Goal: Task Accomplishment & Management: Manage account settings

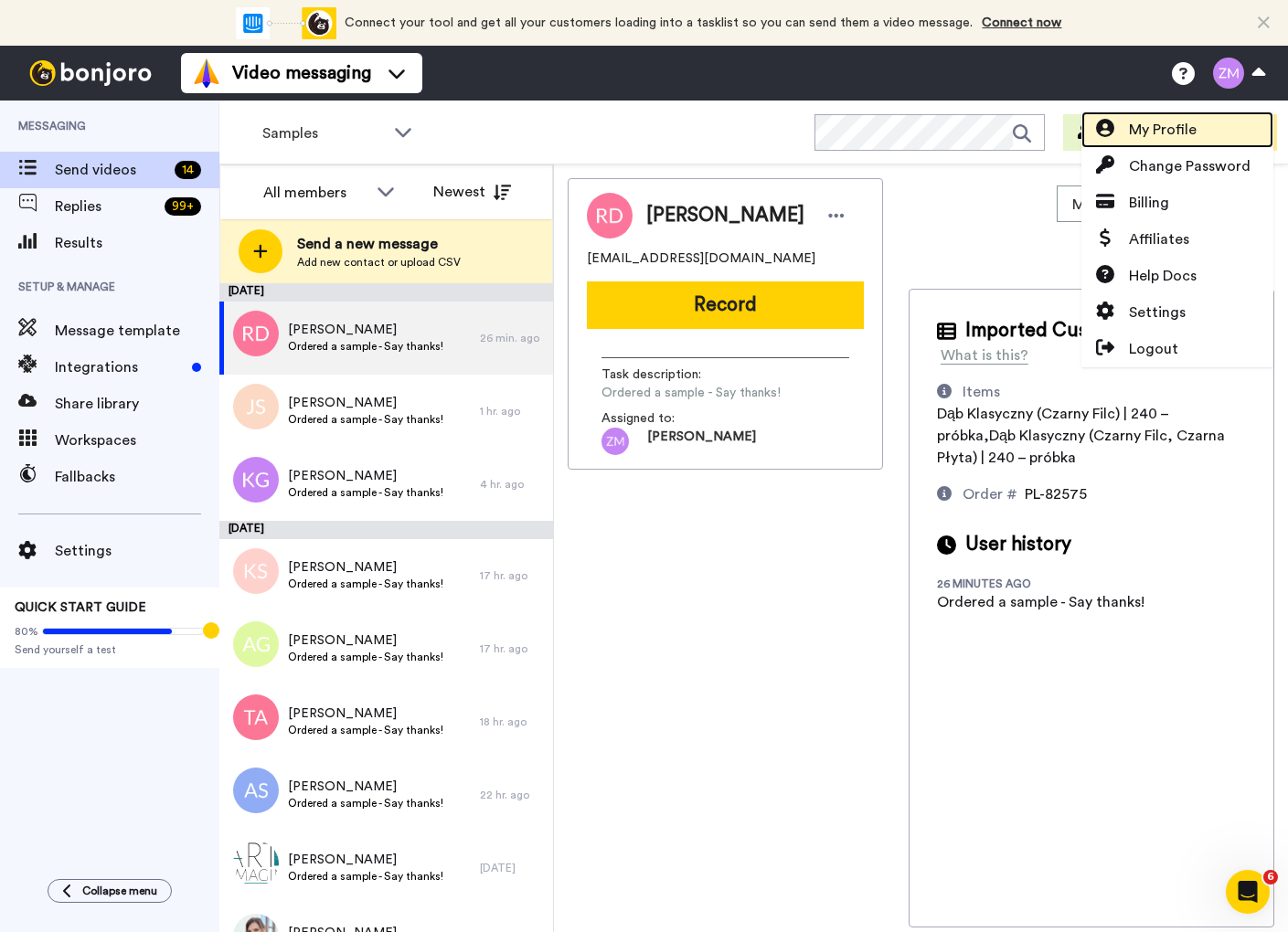
click at [1150, 121] on span "My Profile" at bounding box center [1162, 129] width 67 height 22
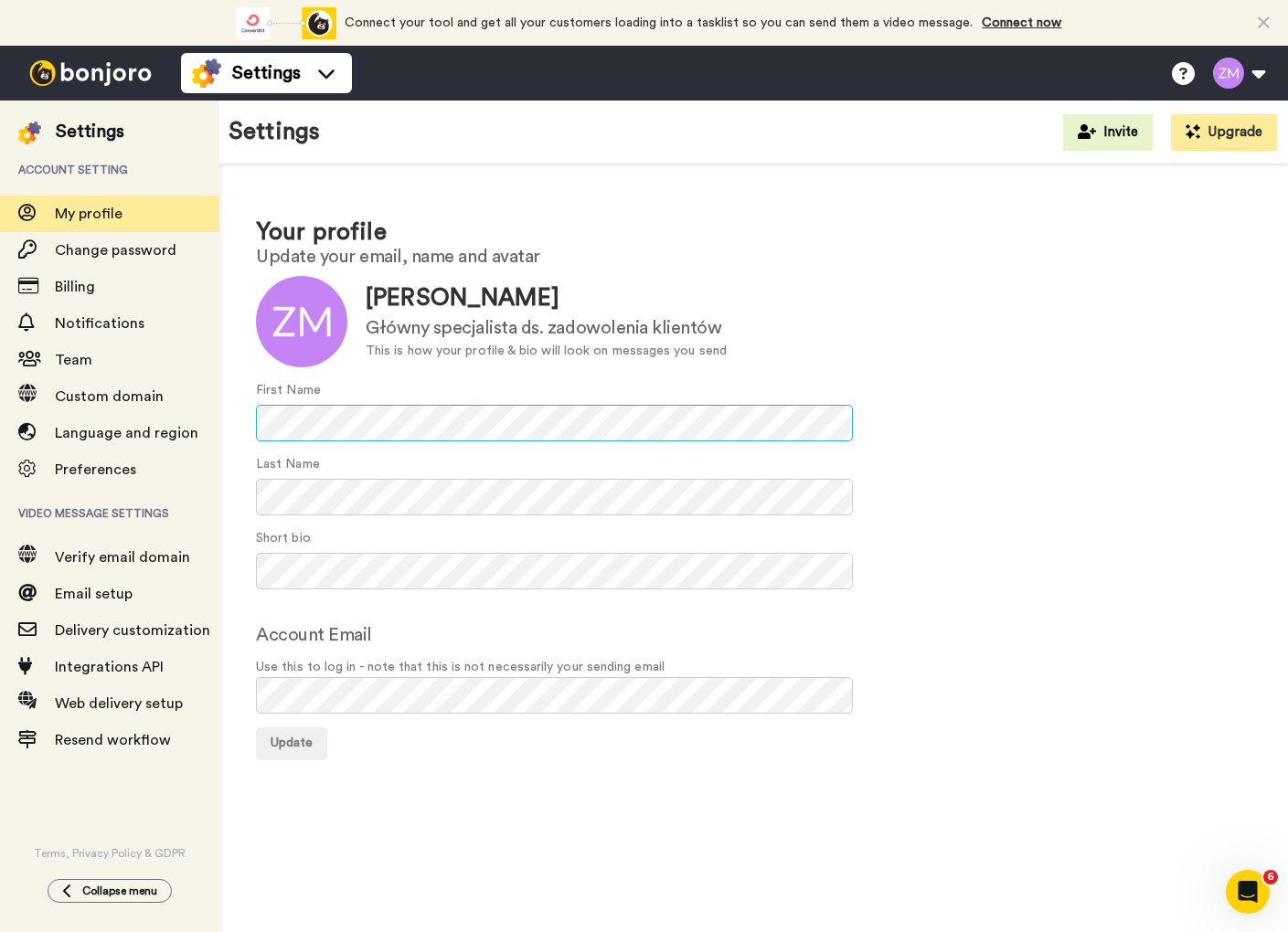
click at [224, 425] on div "Your profile Update your email, name and avatar Update Emilia Główny specjalist…" at bounding box center [753, 486] width 1068 height 646
click at [290, 749] on button "Update" at bounding box center [291, 743] width 71 height 33
